Goal: Task Accomplishment & Management: Use online tool/utility

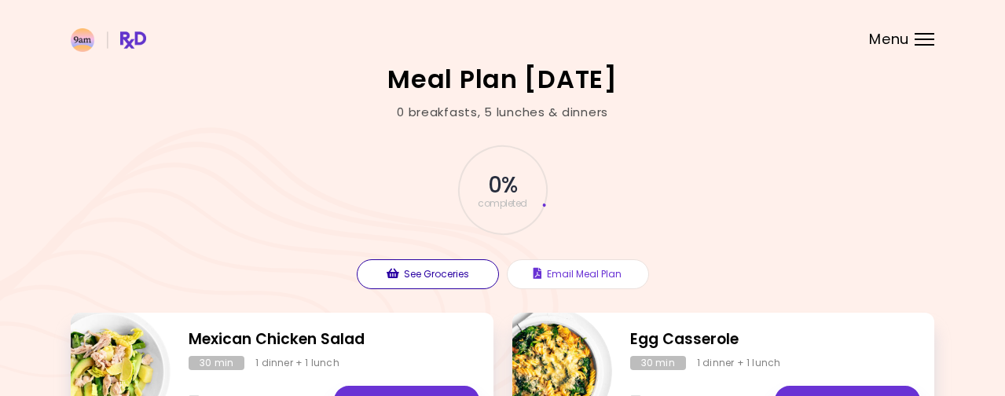
click at [451, 281] on button "See Groceries" at bounding box center [428, 274] width 142 height 30
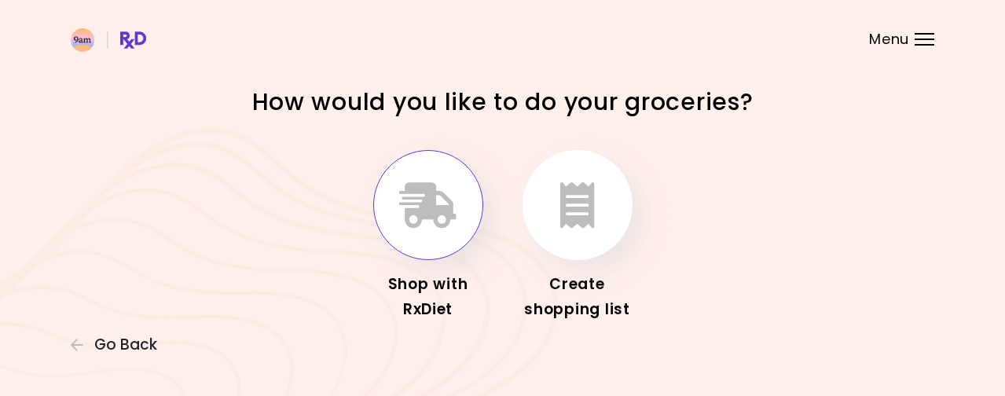
click at [438, 210] on icon "button" at bounding box center [427, 205] width 57 height 46
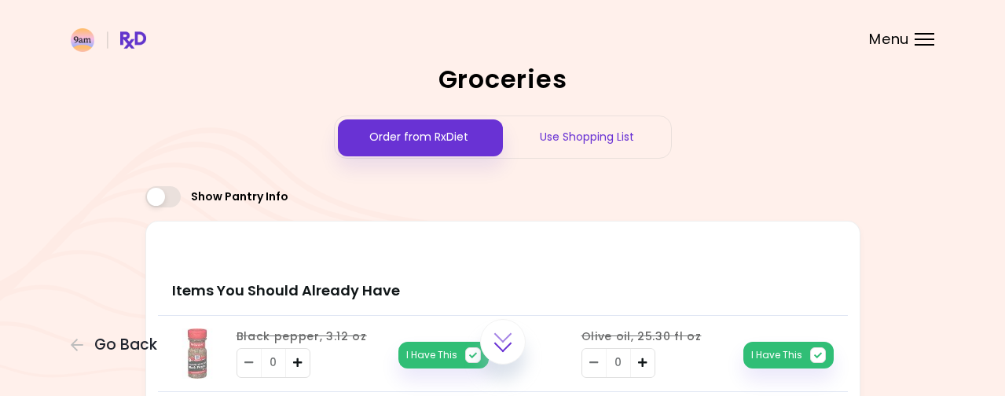
click at [619, 153] on div "Use Shopping List" at bounding box center [587, 137] width 168 height 42
